Goal: Navigation & Orientation: Find specific page/section

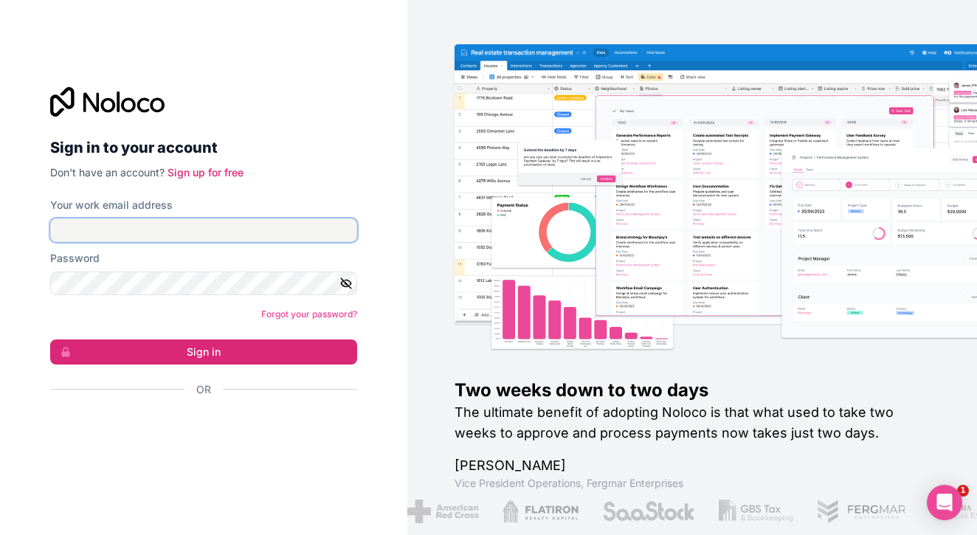
drag, startPoint x: 0, startPoint y: 0, endPoint x: 238, endPoint y: 228, distance: 329.8
click at [238, 228] on input "Your work email address" at bounding box center [203, 230] width 307 height 24
type input "**********"
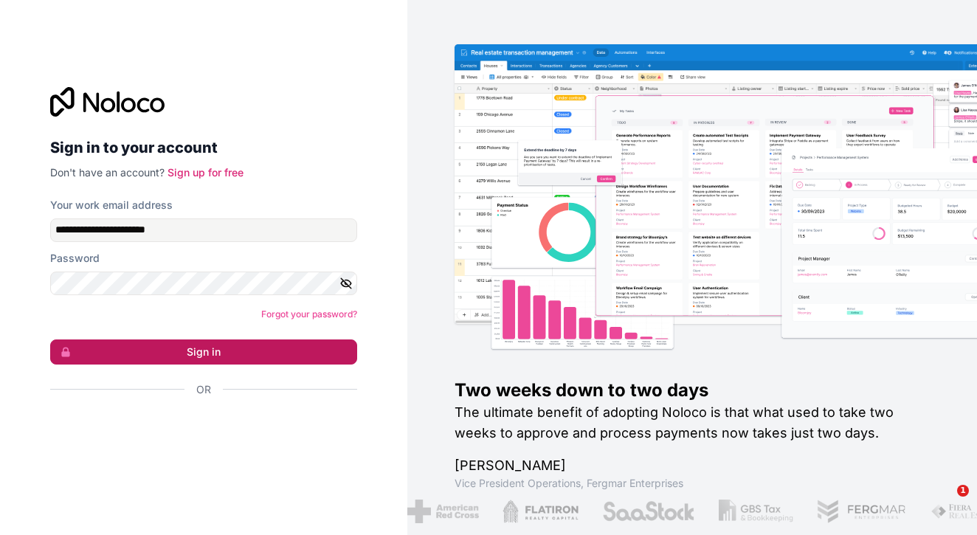
click at [241, 356] on button "Sign in" at bounding box center [203, 351] width 307 height 25
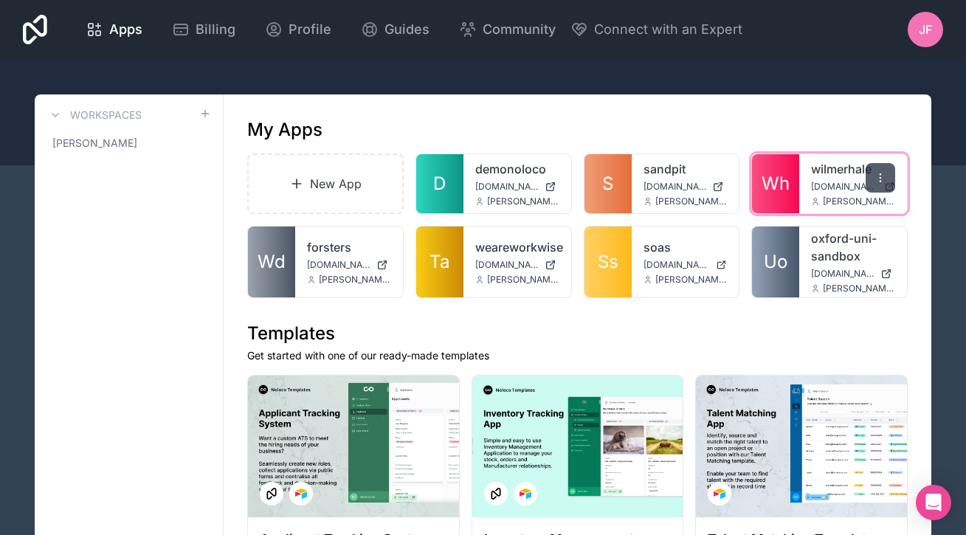
click at [876, 173] on icon at bounding box center [880, 178] width 12 height 12
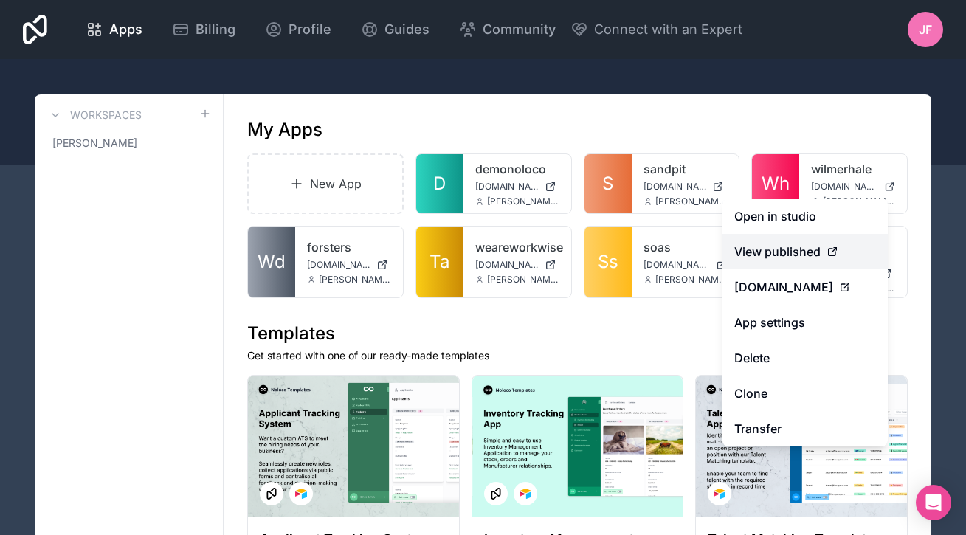
click at [799, 249] on span "View published" at bounding box center [777, 252] width 86 height 18
click at [837, 251] on icon at bounding box center [832, 252] width 12 height 12
click at [803, 255] on span "View published" at bounding box center [777, 252] width 86 height 18
click at [772, 250] on span "View published" at bounding box center [777, 252] width 86 height 18
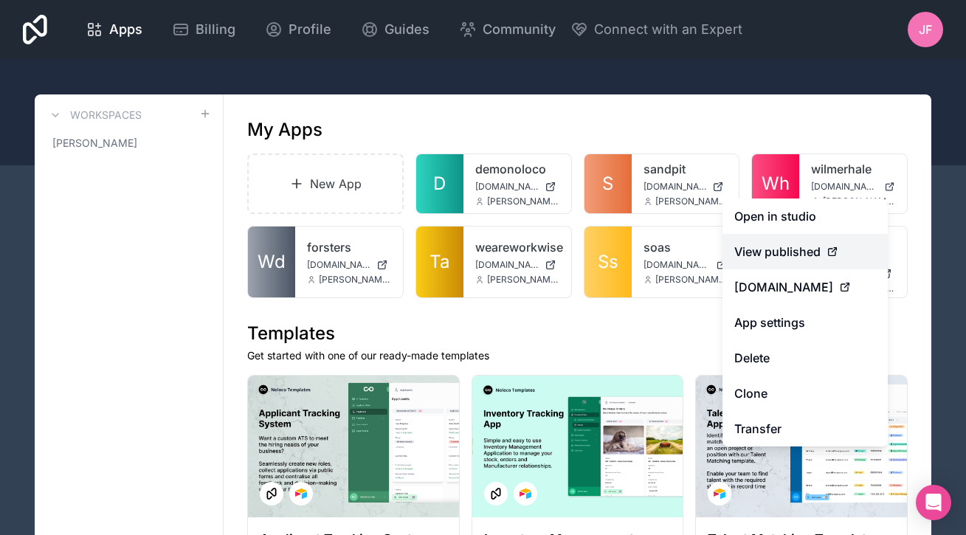
click at [772, 250] on span "View published" at bounding box center [777, 252] width 86 height 18
click at [815, 250] on span "View published" at bounding box center [777, 252] width 86 height 18
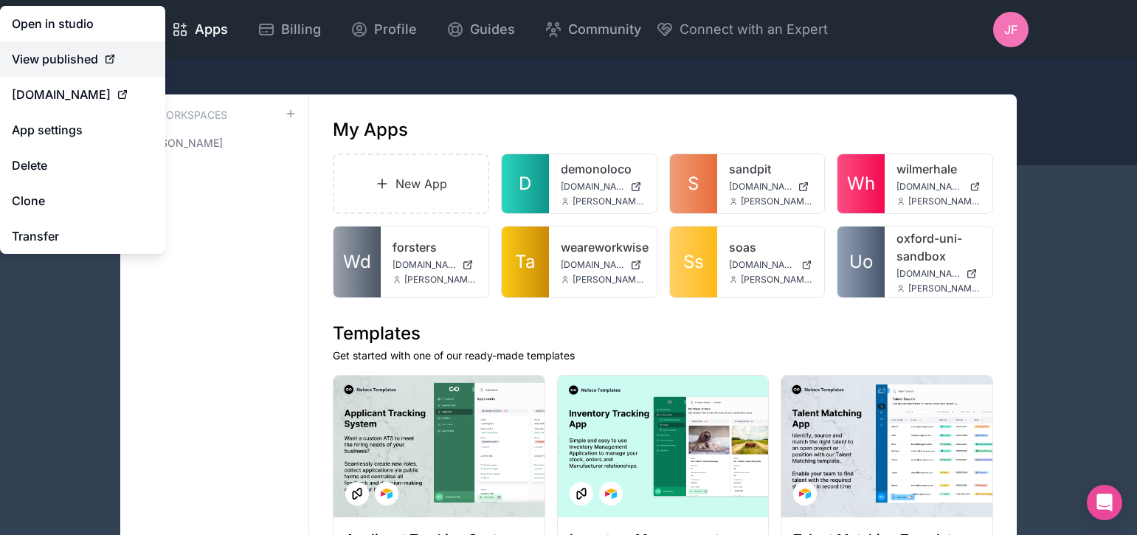
click at [61, 59] on span "View published" at bounding box center [55, 59] width 86 height 18
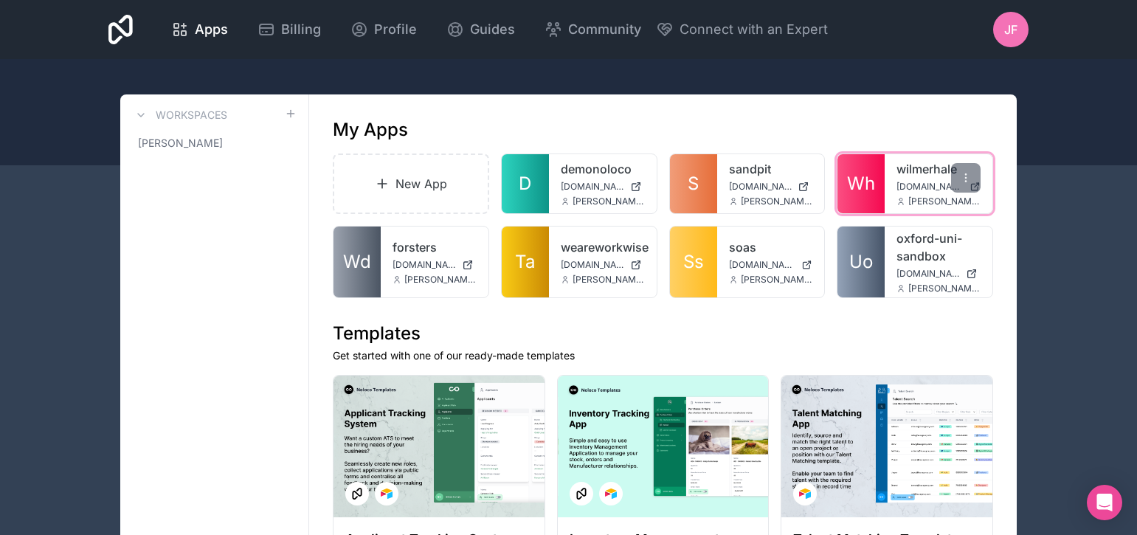
click at [882, 190] on link "Wh" at bounding box center [860, 183] width 47 height 59
